Goal: Task Accomplishment & Management: Use online tool/utility

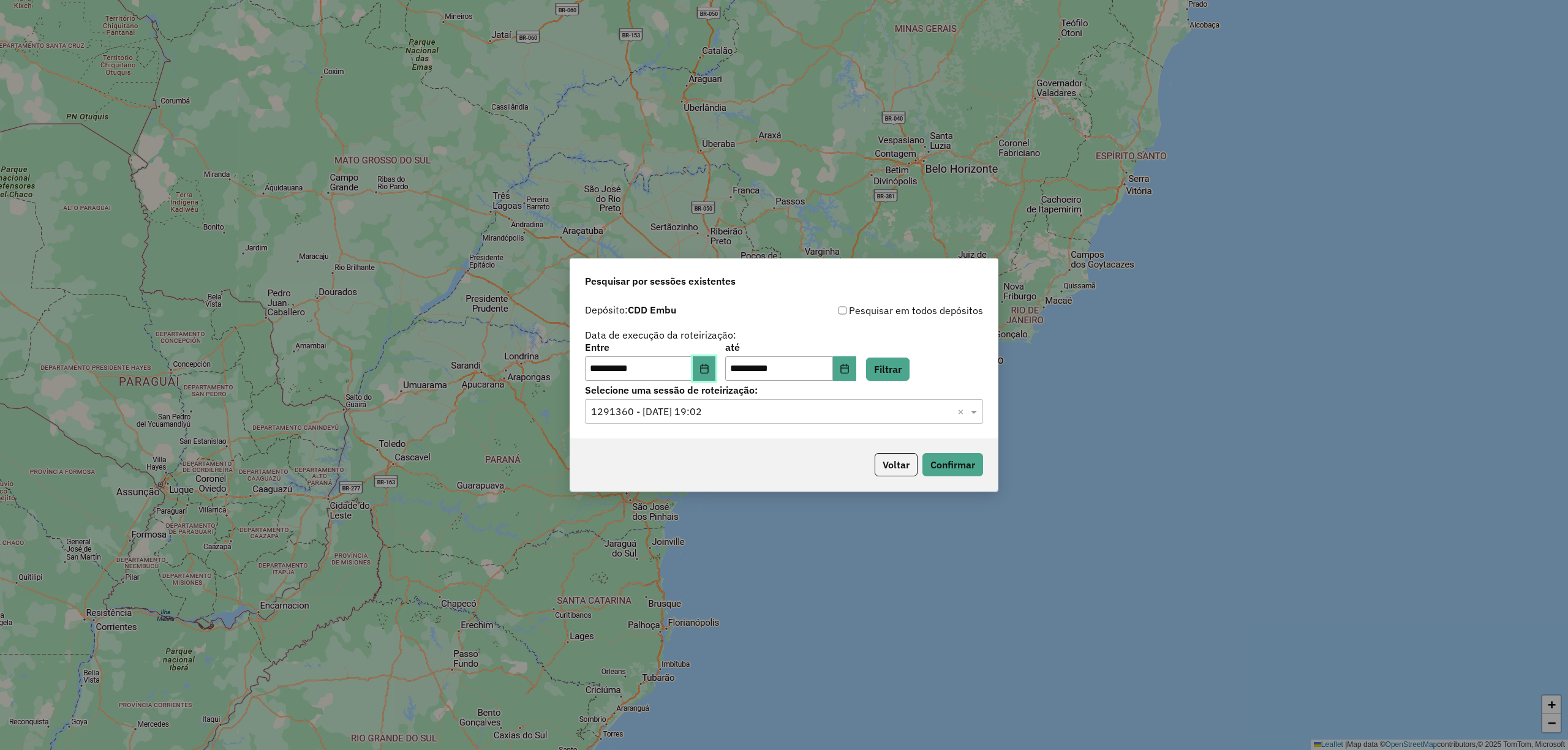
click at [708, 369] on icon "Choose Date" at bounding box center [704, 369] width 9 height 9
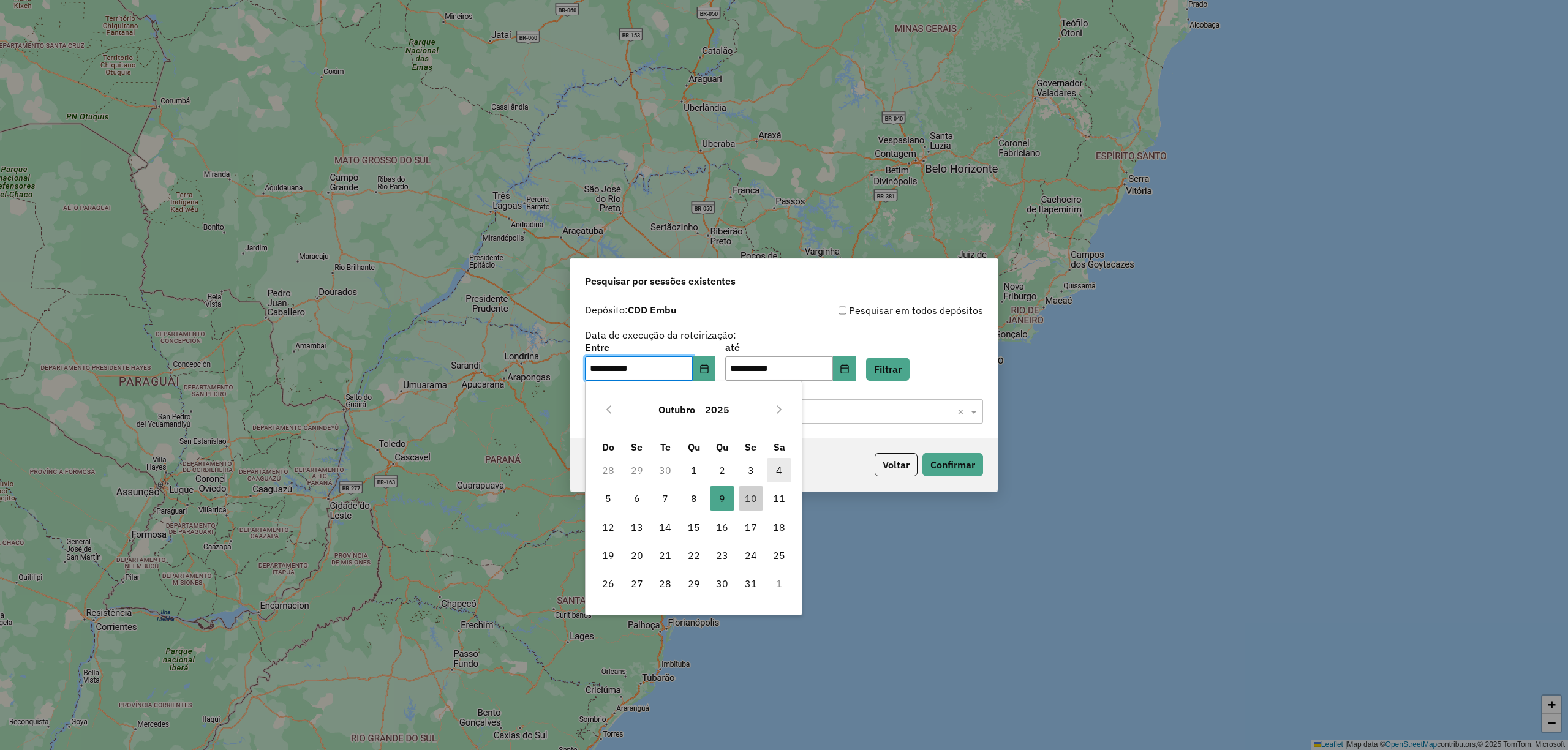
drag, startPoint x: 747, startPoint y: 500, endPoint x: 772, endPoint y: 462, distance: 45.5
click at [748, 500] on span "10" at bounding box center [750, 498] width 25 height 25
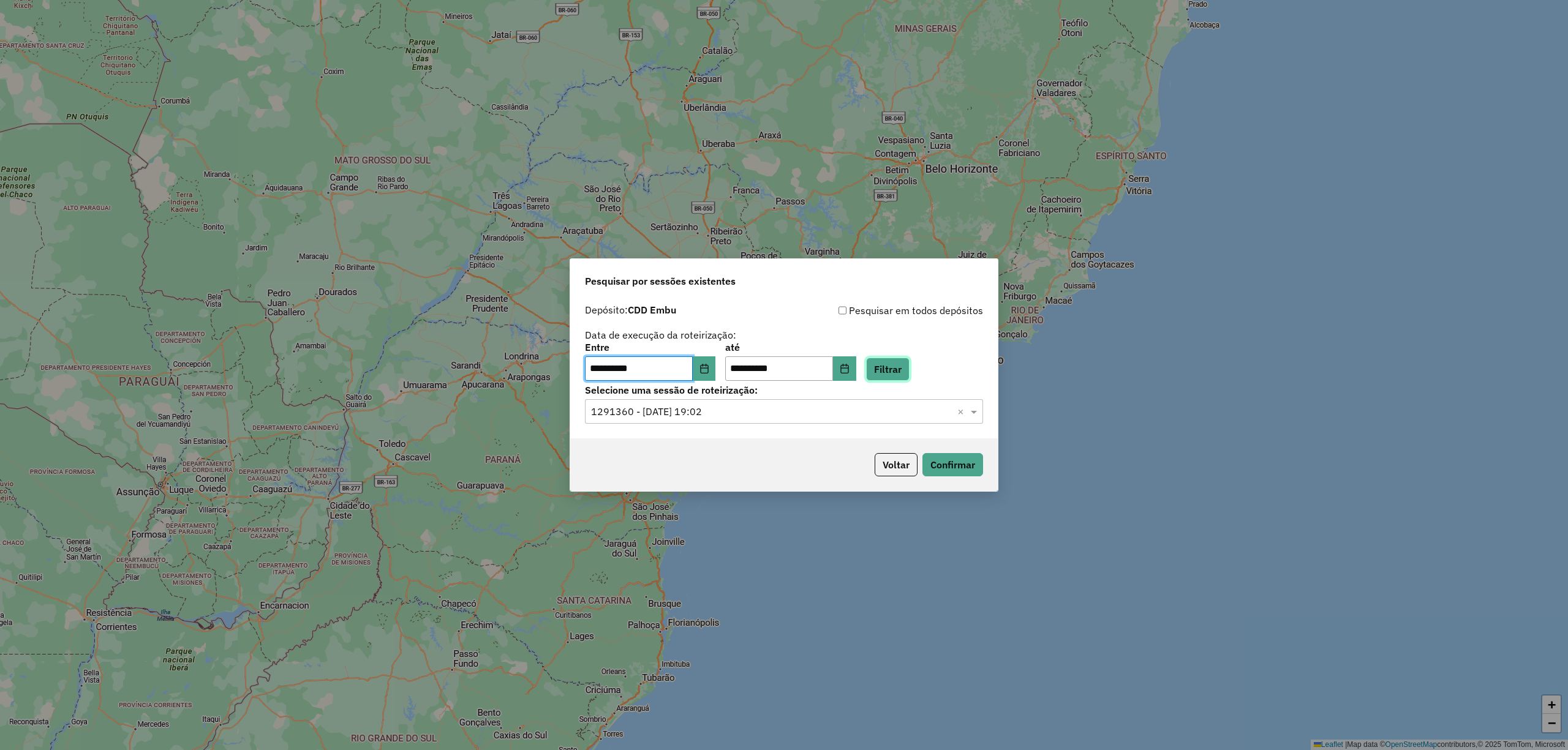
click at [909, 368] on button "Filtrar" at bounding box center [887, 369] width 44 height 23
click at [878, 424] on div "**********" at bounding box center [784, 368] width 427 height 140
click at [890, 413] on input "text" at bounding box center [772, 412] width 362 height 15
click at [757, 456] on div "1292078 - [DATE] 18:54" at bounding box center [784, 447] width 397 height 21
click at [961, 468] on button "Confirmar" at bounding box center [953, 464] width 61 height 23
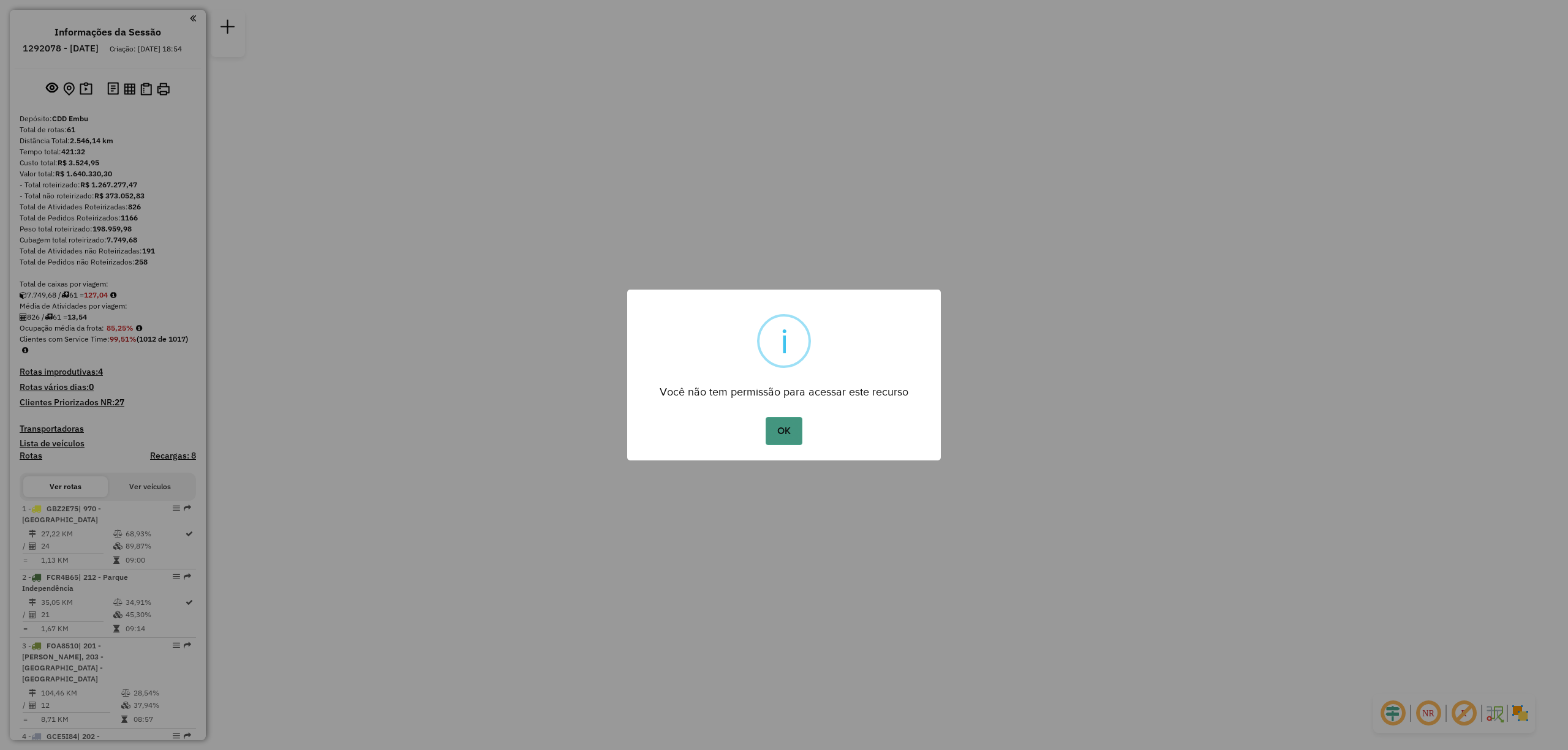
click at [783, 436] on button "OK" at bounding box center [784, 431] width 36 height 28
